Goal: Task Accomplishment & Management: Manage account settings

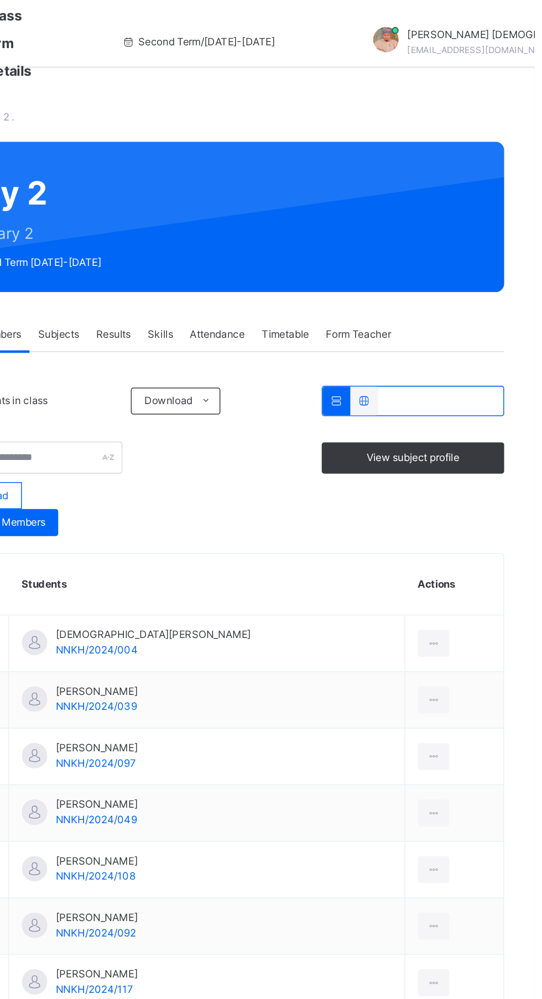
click at [249, 214] on div "Subjects" at bounding box center [230, 219] width 38 height 22
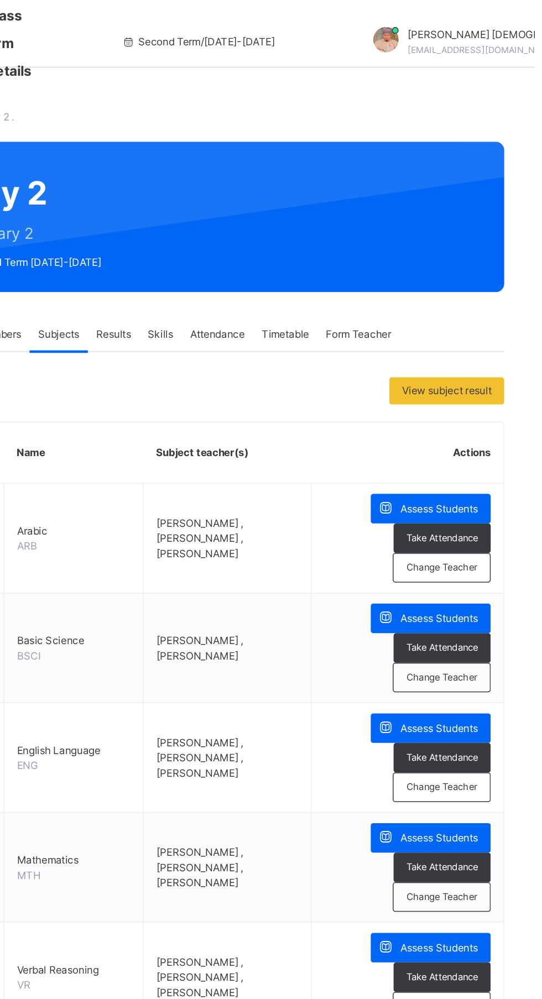
click at [473, 405] on span "Assess Students" at bounding box center [479, 405] width 51 height 10
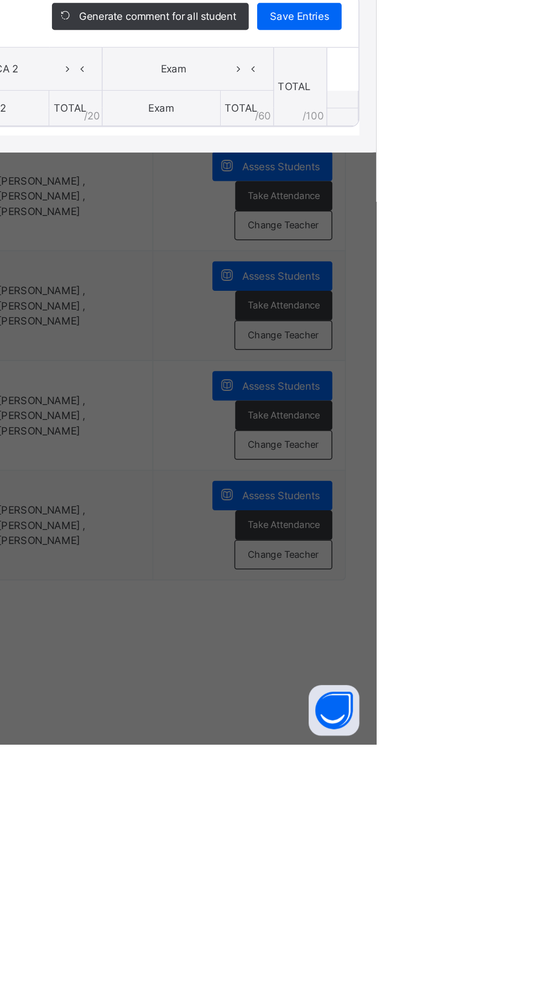
click at [531, 414] on div "×" at bounding box center [522, 406] width 17 height 15
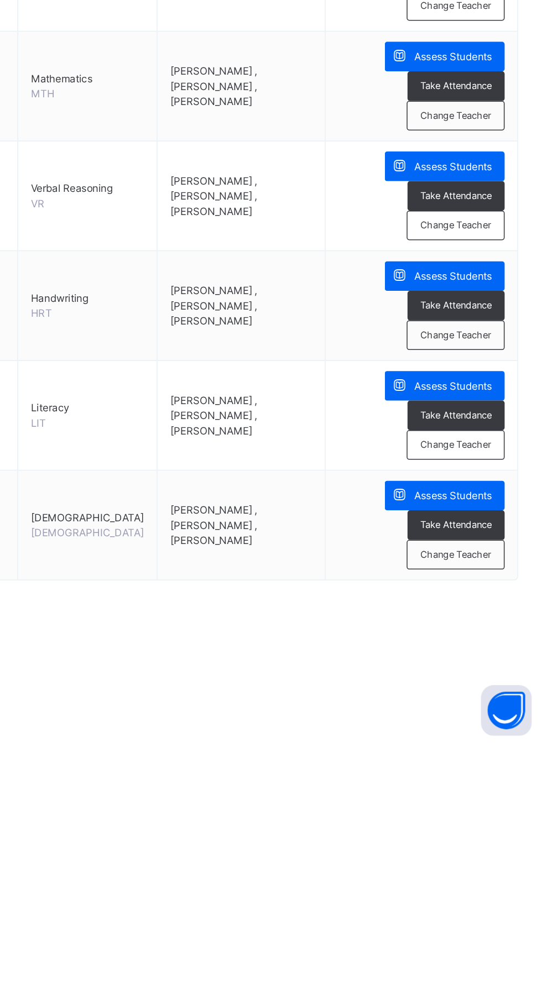
click at [480, 835] on span "Assess Students" at bounding box center [479, 836] width 51 height 10
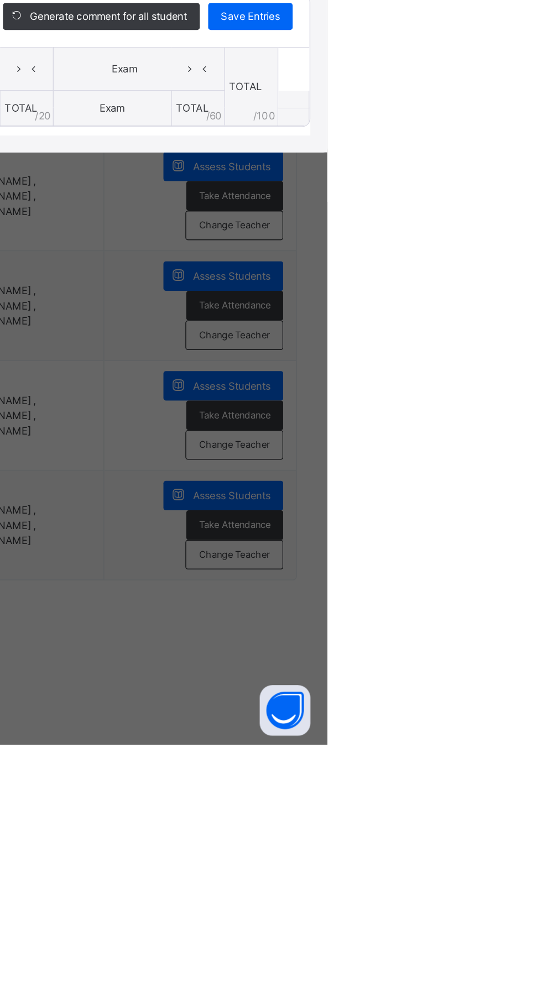
click at [531, 414] on div "×" at bounding box center [522, 406] width 17 height 15
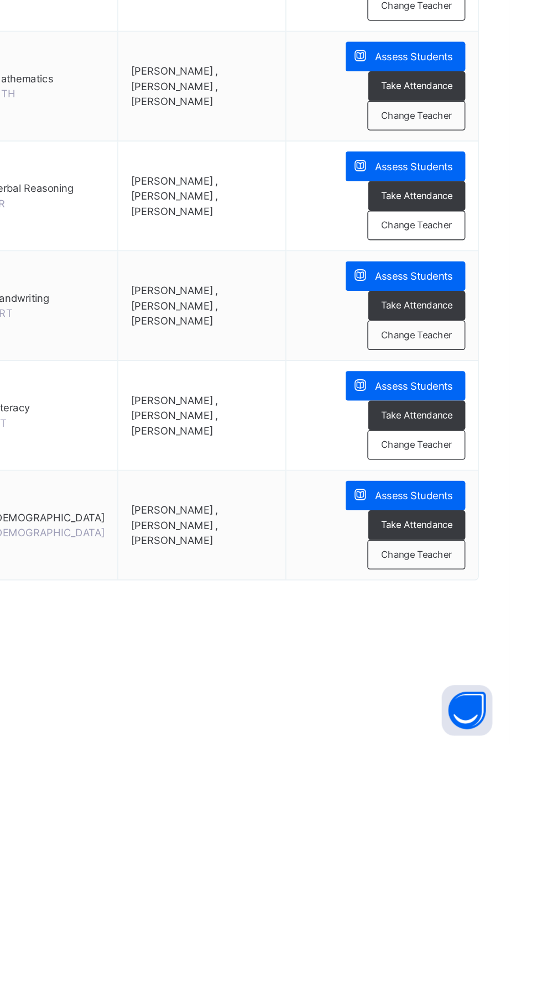
click at [481, 768] on span "Assess Students" at bounding box center [479, 765] width 51 height 10
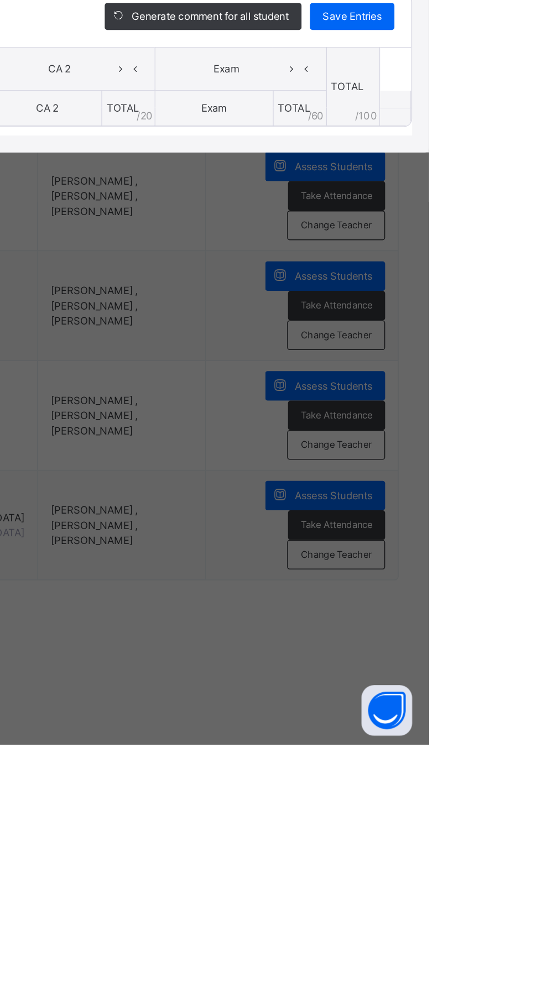
click at [303, 457] on span "Actions" at bounding box center [291, 452] width 23 height 10
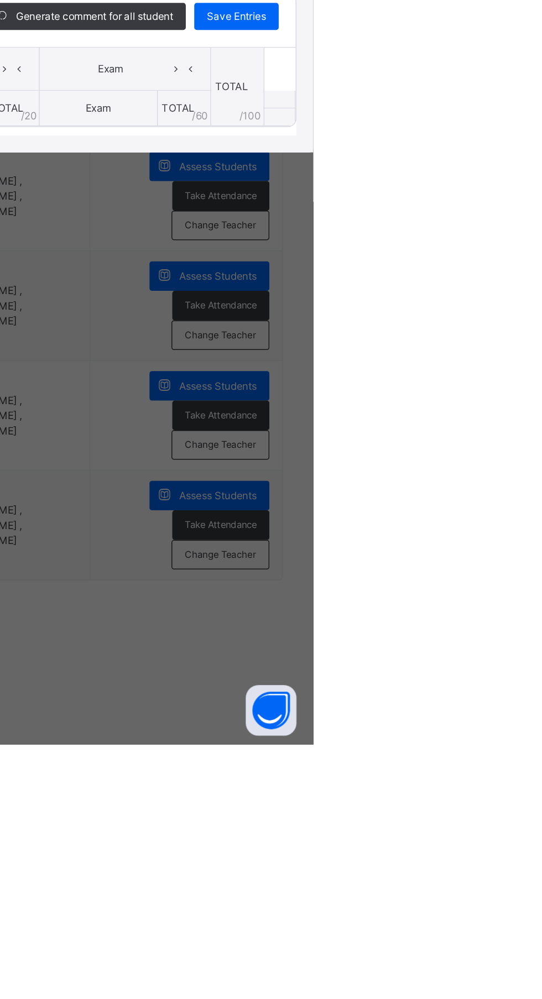
click at [509, 594] on th "TOTAL /100" at bounding box center [491, 568] width 35 height 51
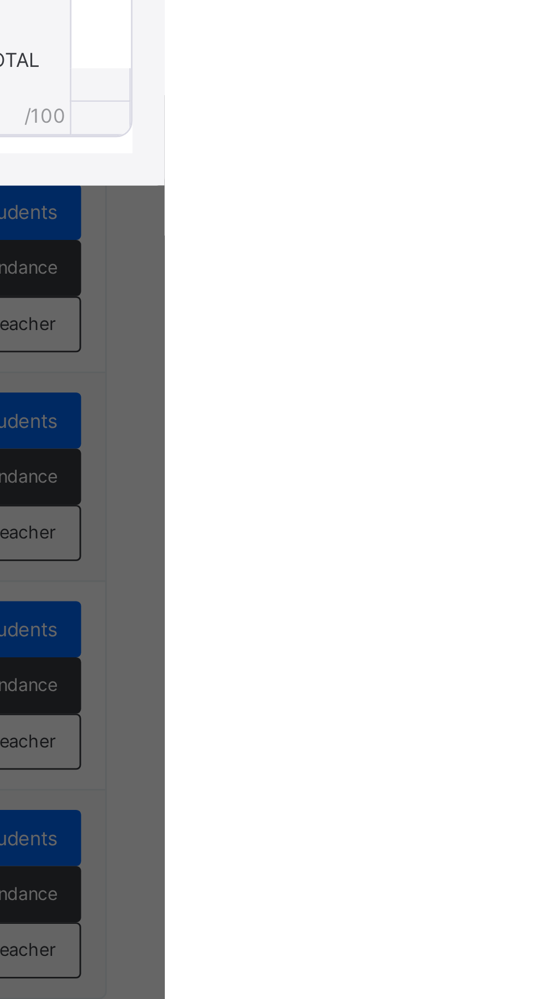
click at [531, 414] on div "×" at bounding box center [522, 406] width 17 height 15
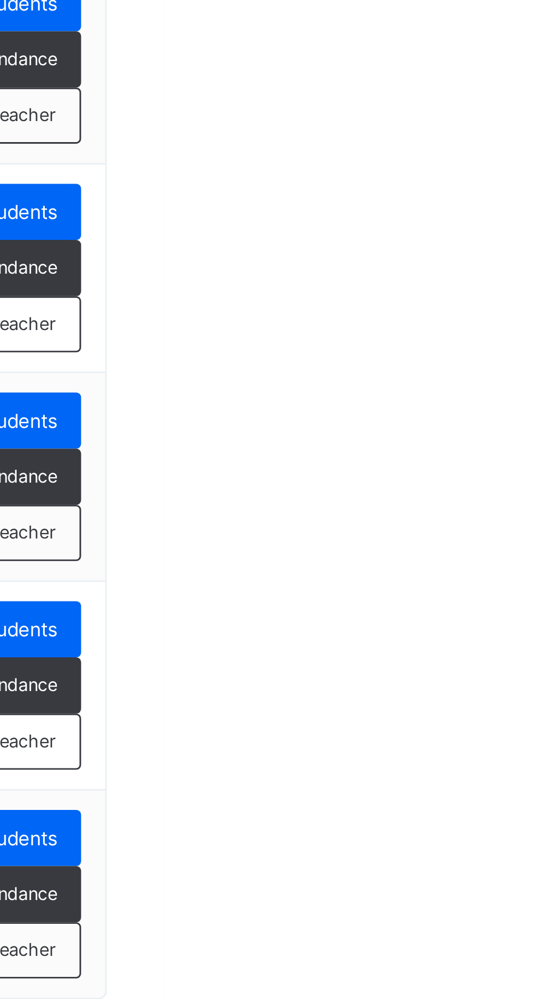
click at [488, 688] on span "Assess Students" at bounding box center [479, 693] width 51 height 10
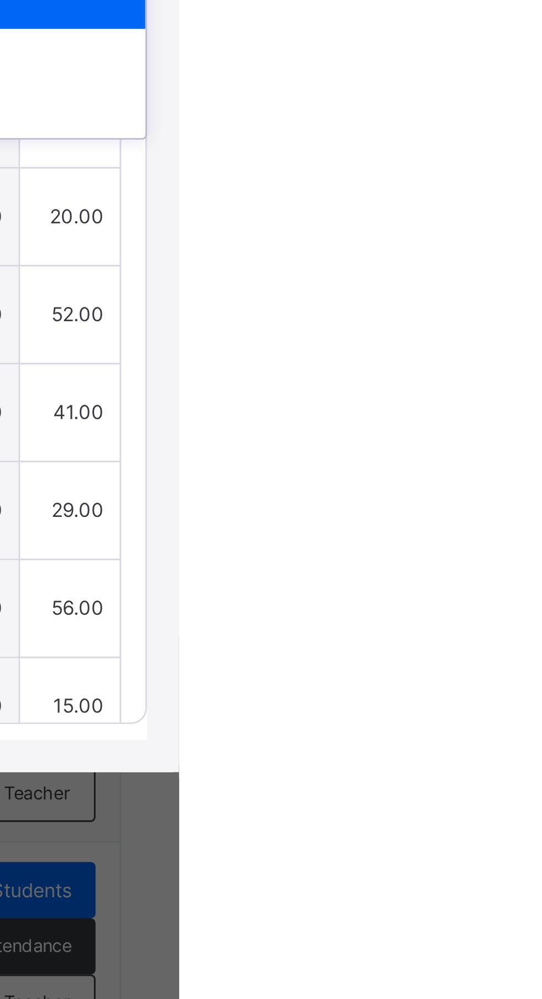
click at [530, 505] on div "QRN" at bounding box center [481, 495] width 98 height 19
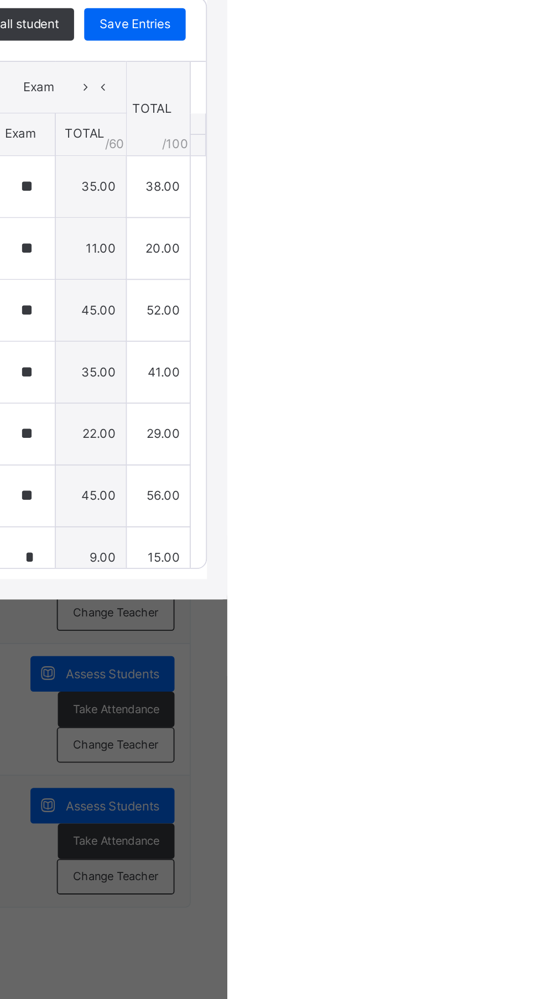
click at [531, 301] on div "×" at bounding box center [522, 293] width 17 height 15
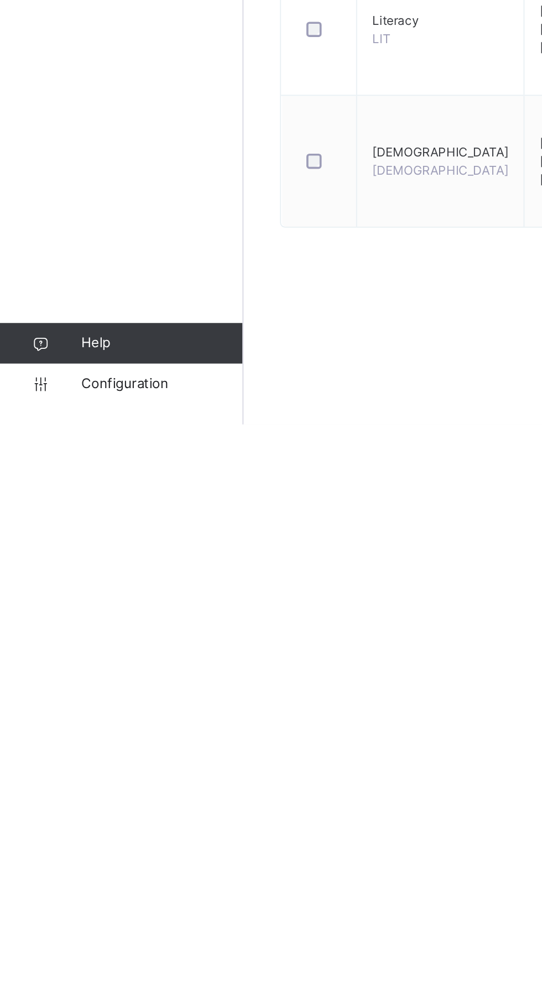
click at [77, 988] on link "Configuration" at bounding box center [66, 977] width 132 height 22
click at [61, 982] on span "Configuration" at bounding box center [88, 976] width 88 height 11
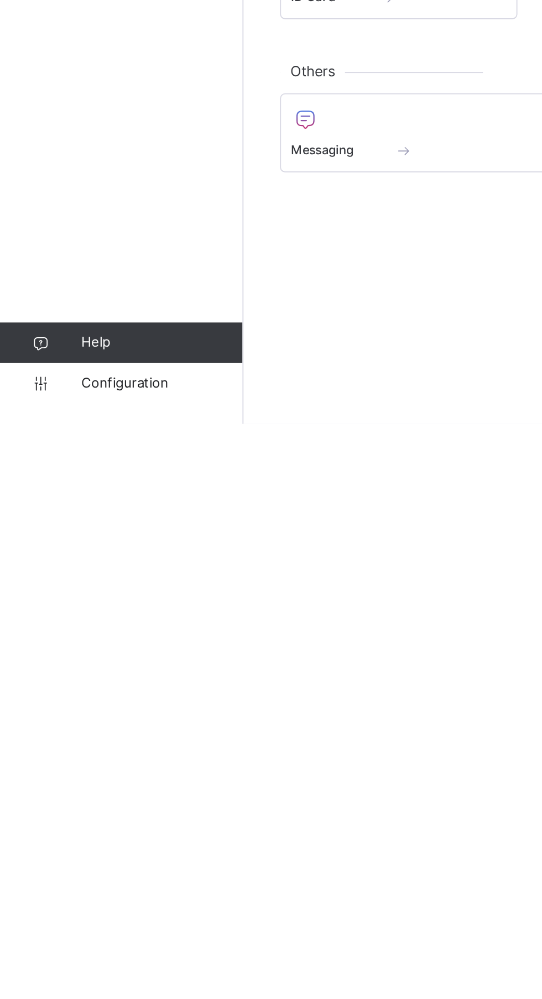
click at [75, 988] on link "Configuration" at bounding box center [66, 977] width 132 height 22
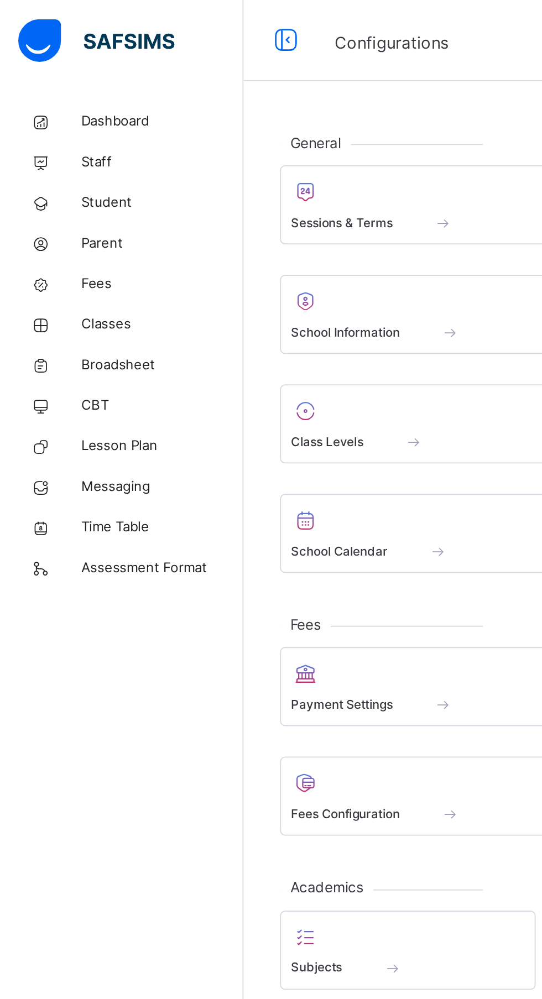
click at [220, 117] on div "Sessions & Terms" at bounding box center [264, 122] width 210 height 12
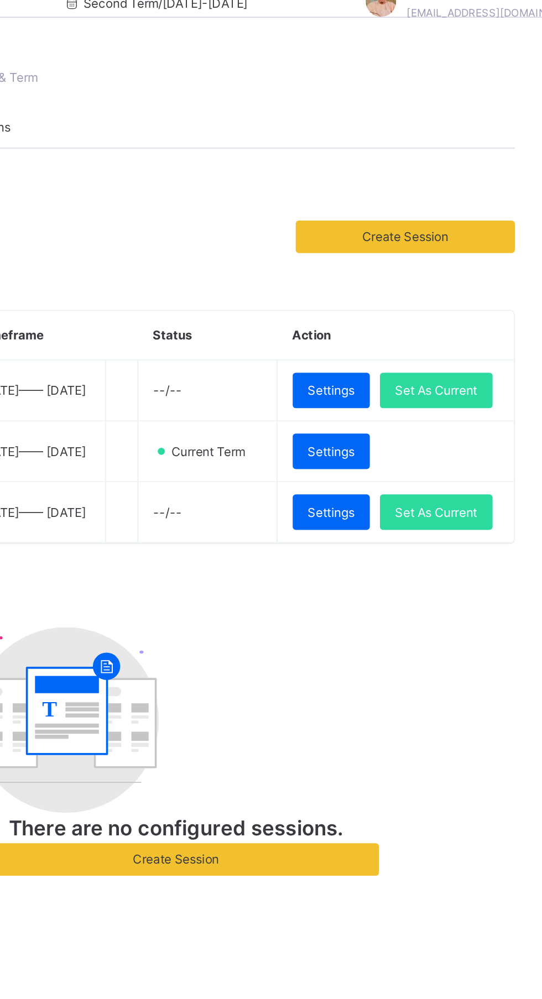
click at [442, 290] on div "Settings" at bounding box center [422, 280] width 42 height 19
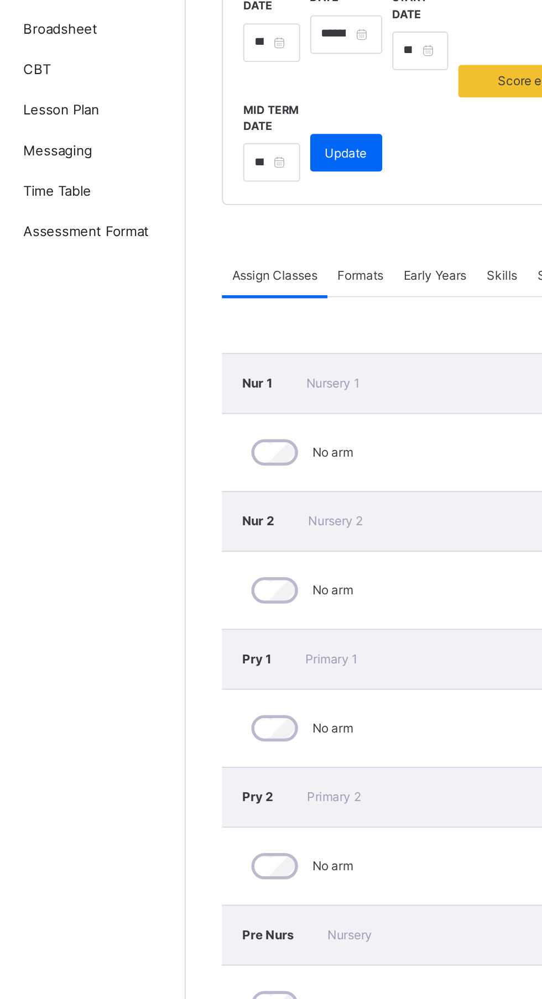
click at [251, 337] on div "Early Years" at bounding box center [268, 333] width 45 height 22
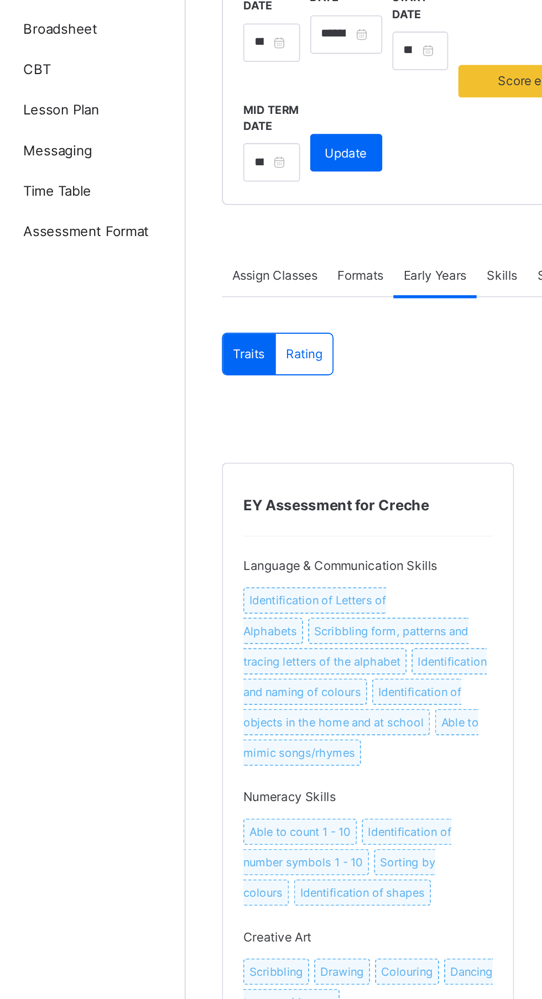
click at [235, 343] on div "Formats" at bounding box center [228, 333] width 36 height 22
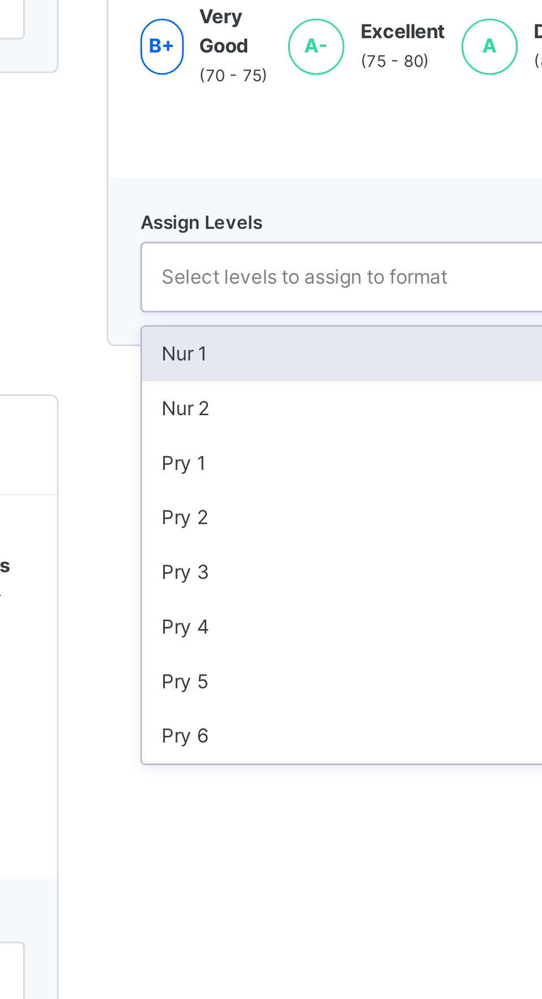
click at [374, 791] on div "Nur 2" at bounding box center [441, 785] width 169 height 19
click at [376, 789] on div "Pry 1" at bounding box center [441, 785] width 169 height 19
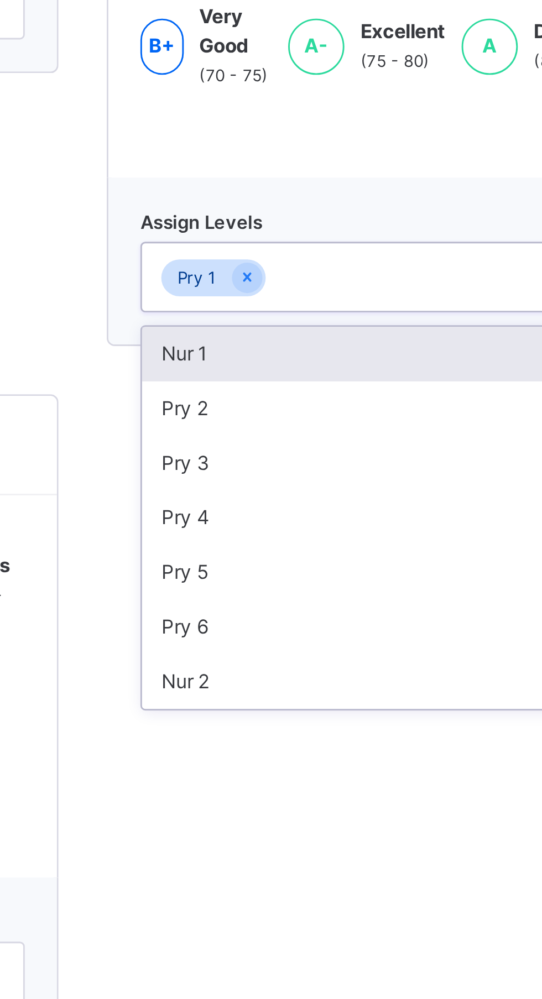
click at [375, 787] on div "Pry 2" at bounding box center [441, 785] width 169 height 19
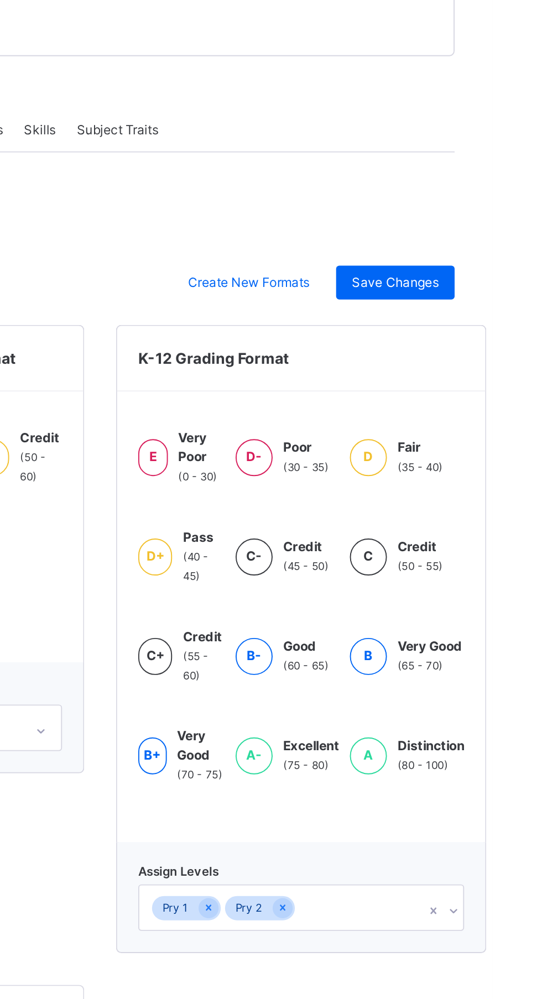
click at [511, 416] on span "Save Changes" at bounding box center [490, 413] width 45 height 10
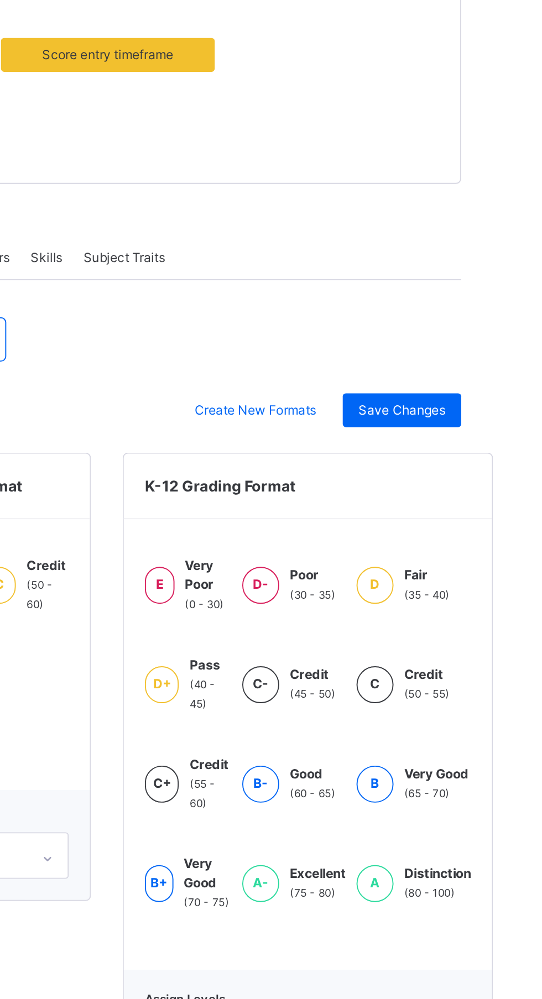
click at [414, 415] on span "Create New Formats" at bounding box center [415, 413] width 64 height 10
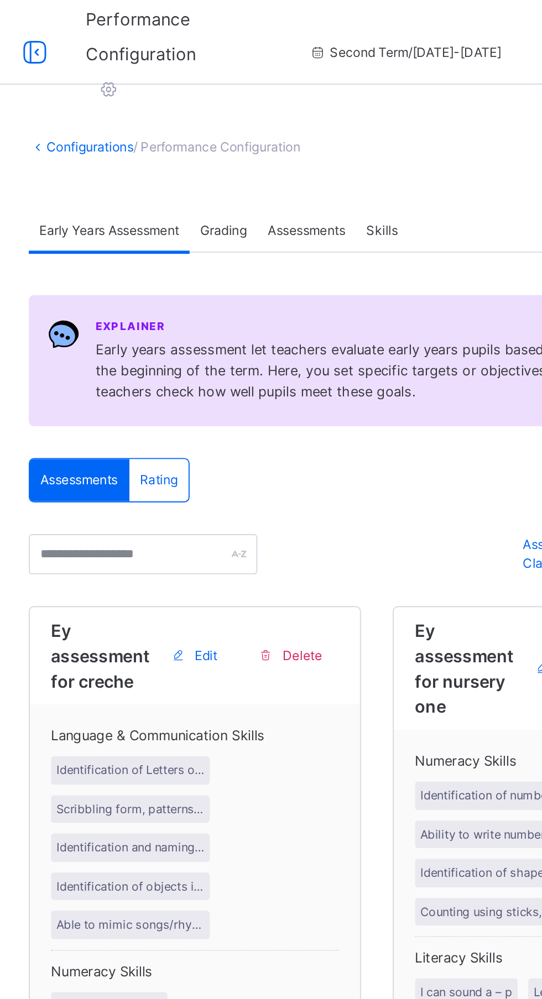
click at [301, 123] on span "Assessments" at bounding box center [298, 121] width 40 height 10
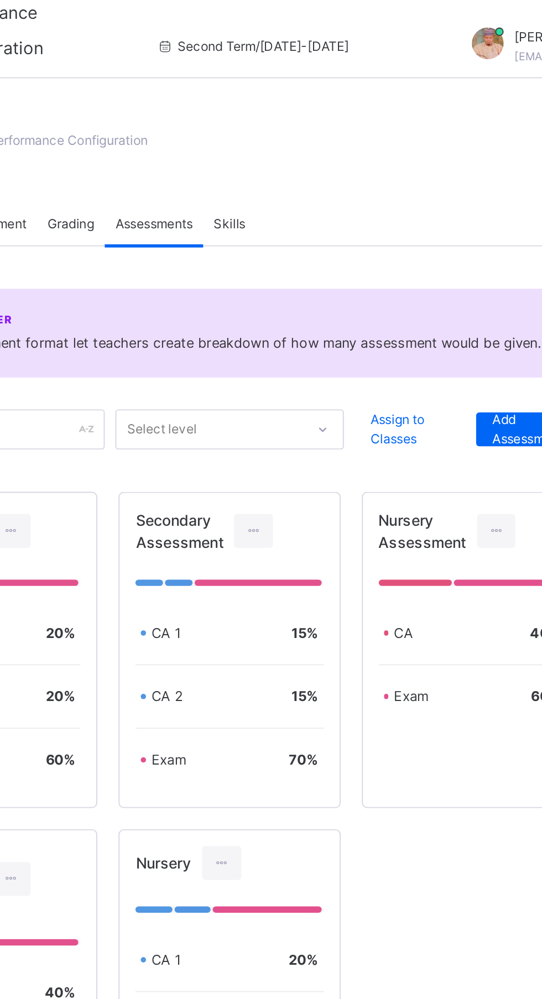
click at [427, 233] on span "Assign to Classes" at bounding box center [431, 228] width 41 height 20
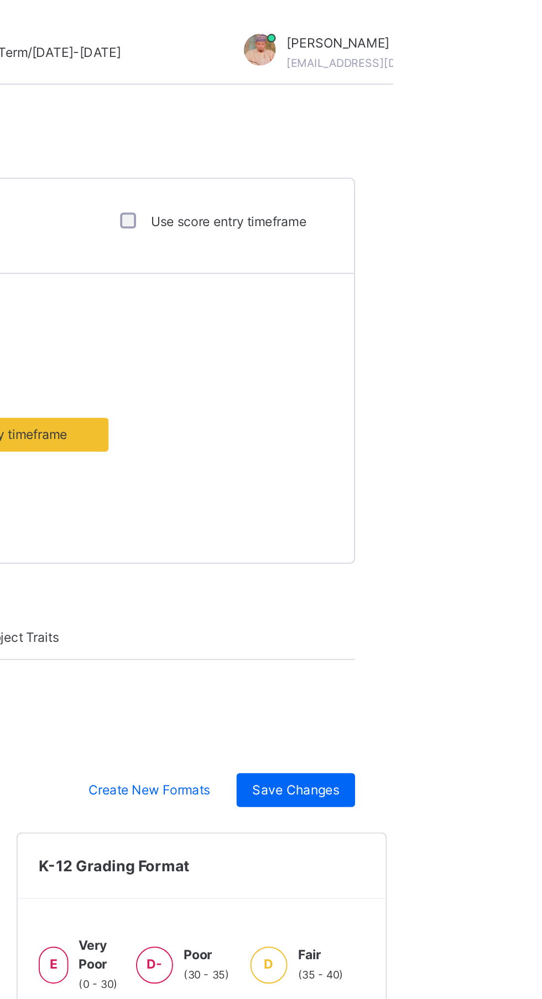
click at [513, 413] on span "Save Changes" at bounding box center [490, 413] width 45 height 10
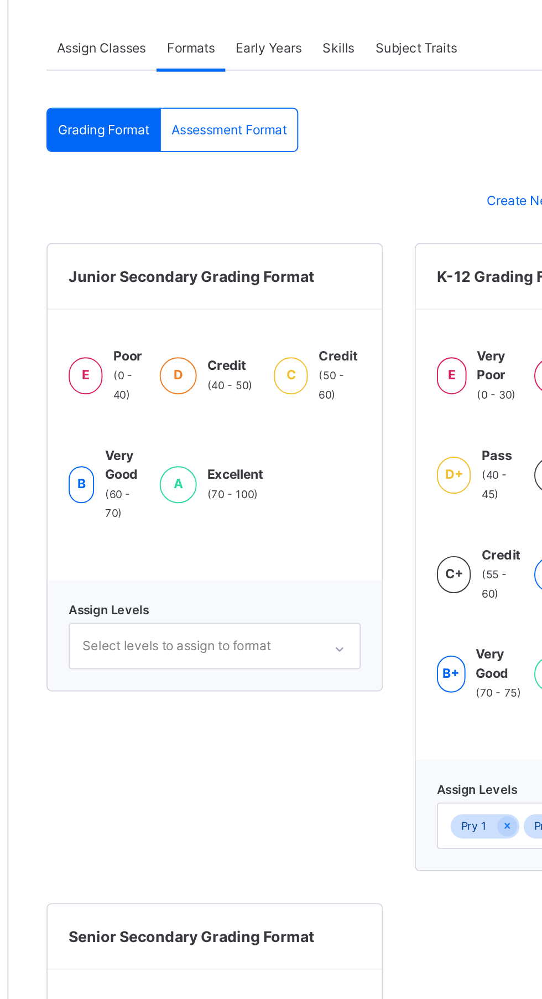
click at [257, 385] on div "Assessment Format" at bounding box center [247, 376] width 71 height 22
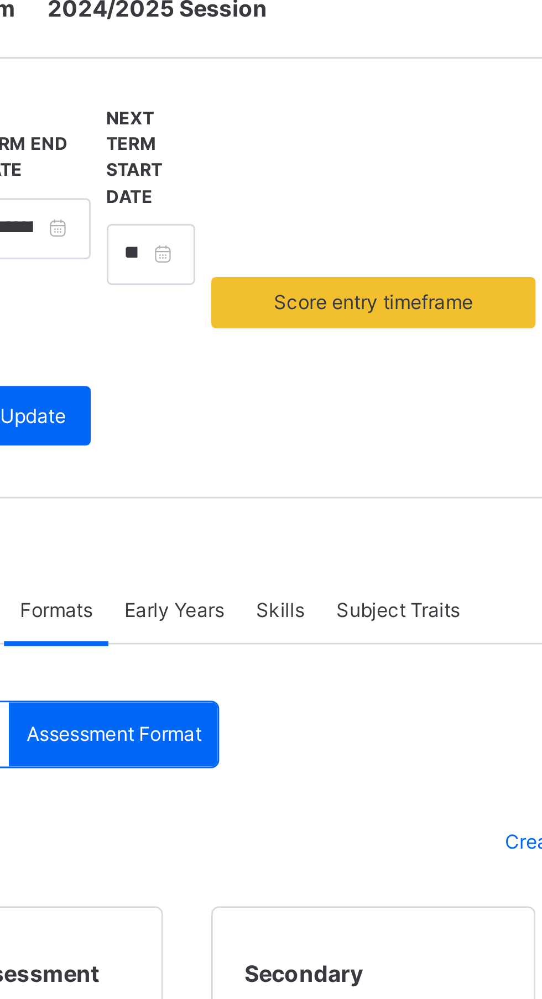
click at [281, 335] on span "Early Years" at bounding box center [269, 333] width 34 height 10
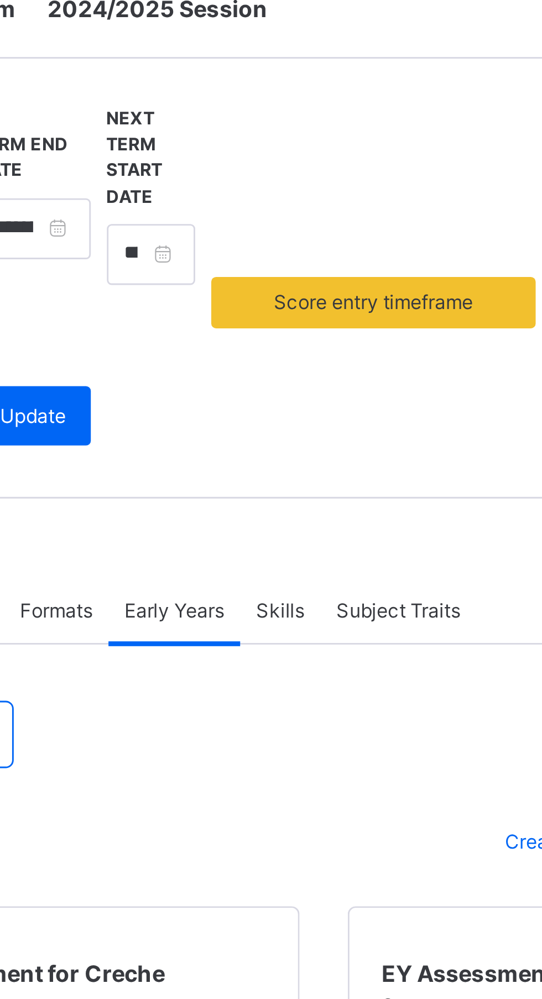
click at [315, 332] on div "Skills" at bounding box center [305, 333] width 28 height 22
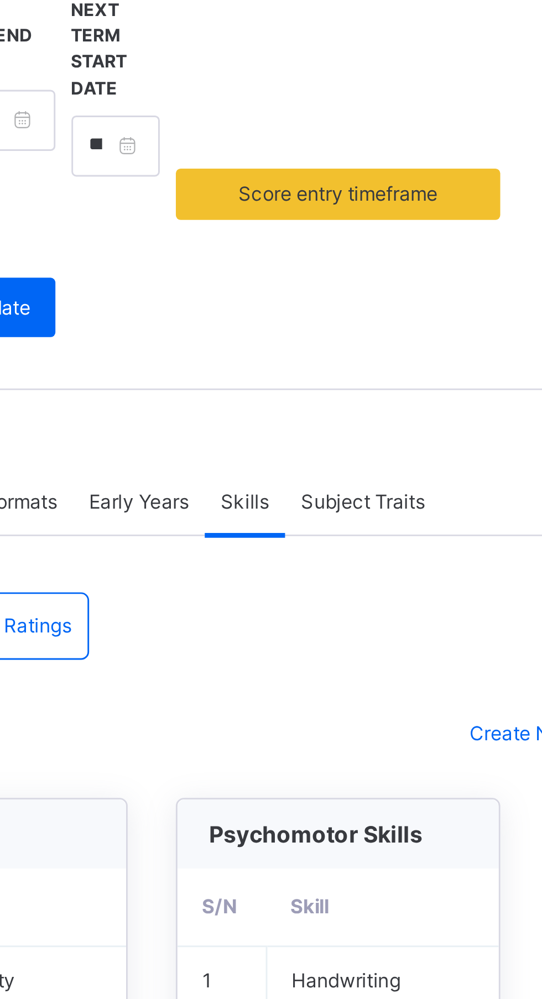
click at [357, 328] on div "Subject Traits" at bounding box center [346, 333] width 54 height 22
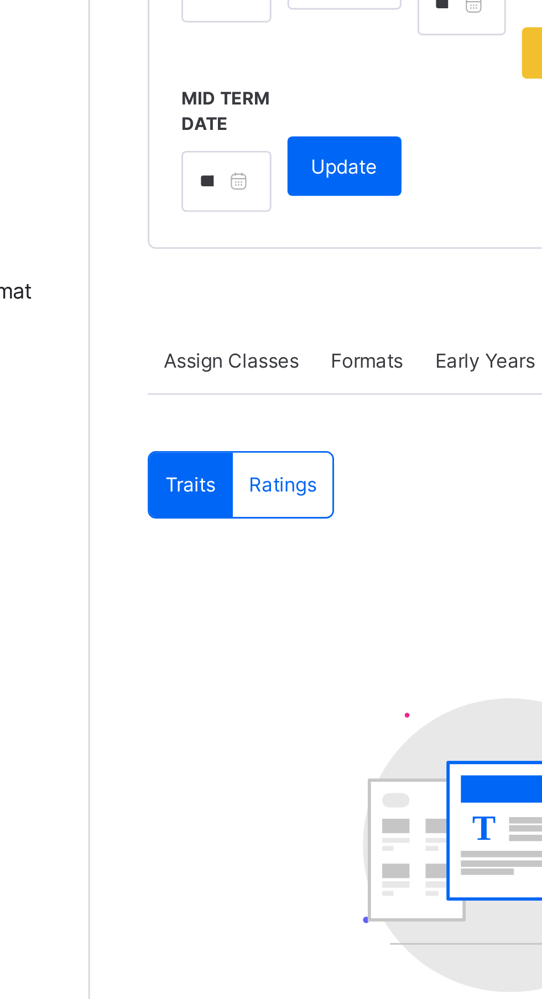
click at [185, 329] on span "Assign Classes" at bounding box center [181, 333] width 46 height 10
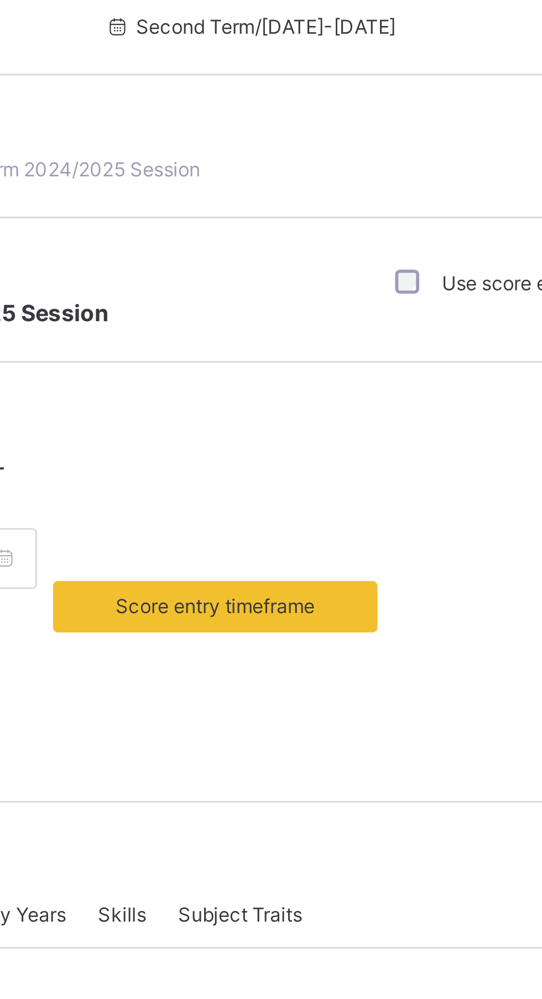
click at [363, 227] on span "Score entry timeframe" at bounding box center [337, 227] width 69 height 10
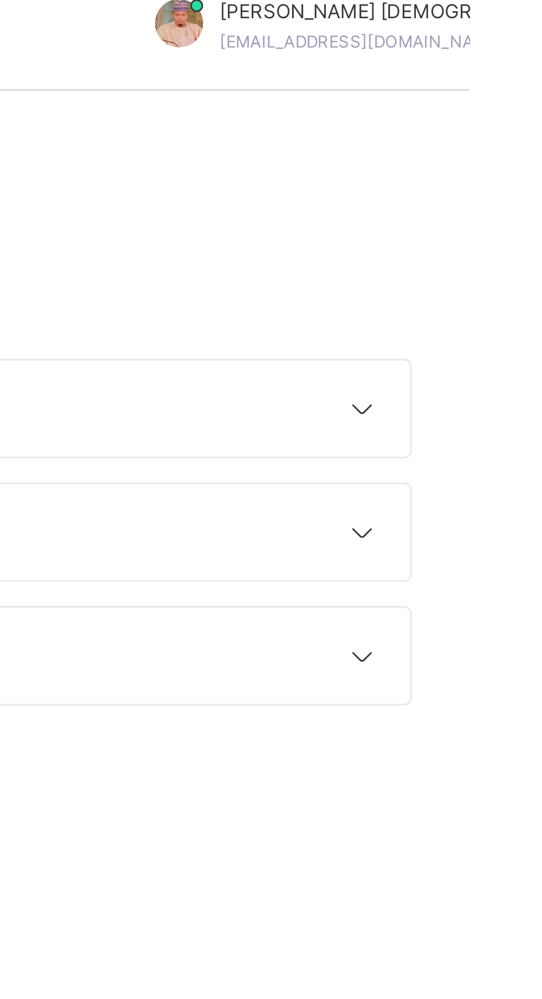
click at [511, 158] on div at bounding box center [504, 153] width 17 height 17
